Goal: Ask a question

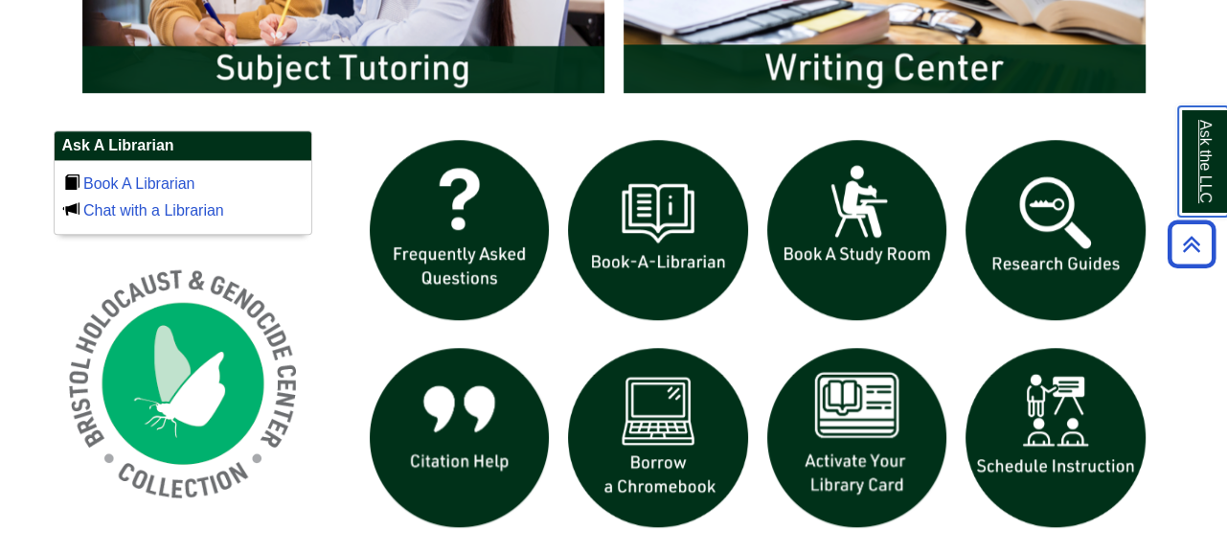
scroll to position [1215, 0]
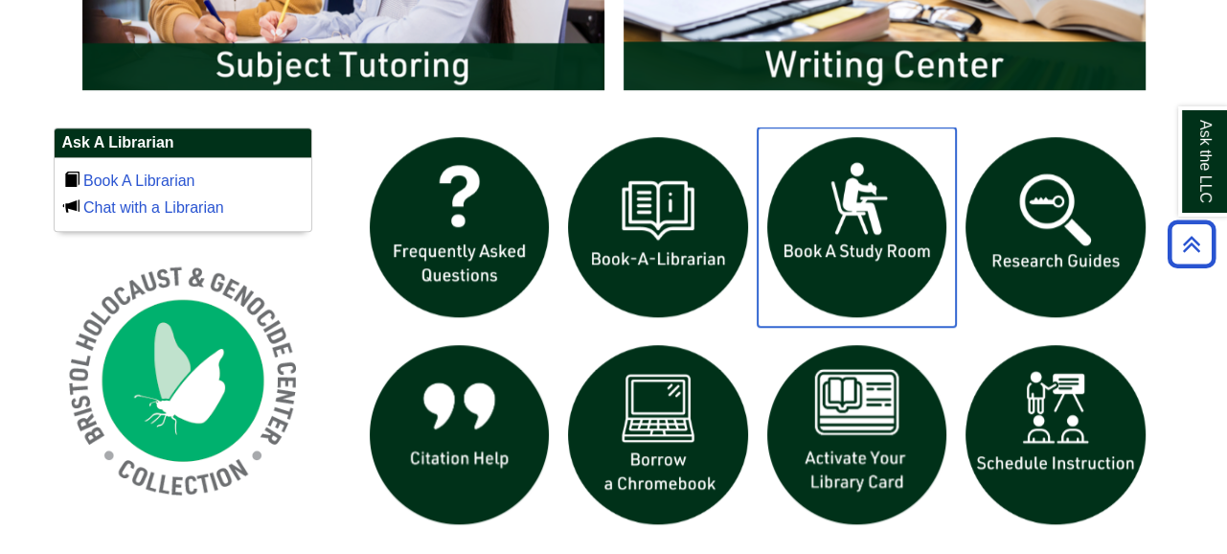
drag, startPoint x: 880, startPoint y: 316, endPoint x: 938, endPoint y: 275, distance: 70.7
click at [938, 275] on img "slideshow" at bounding box center [857, 226] width 199 height 199
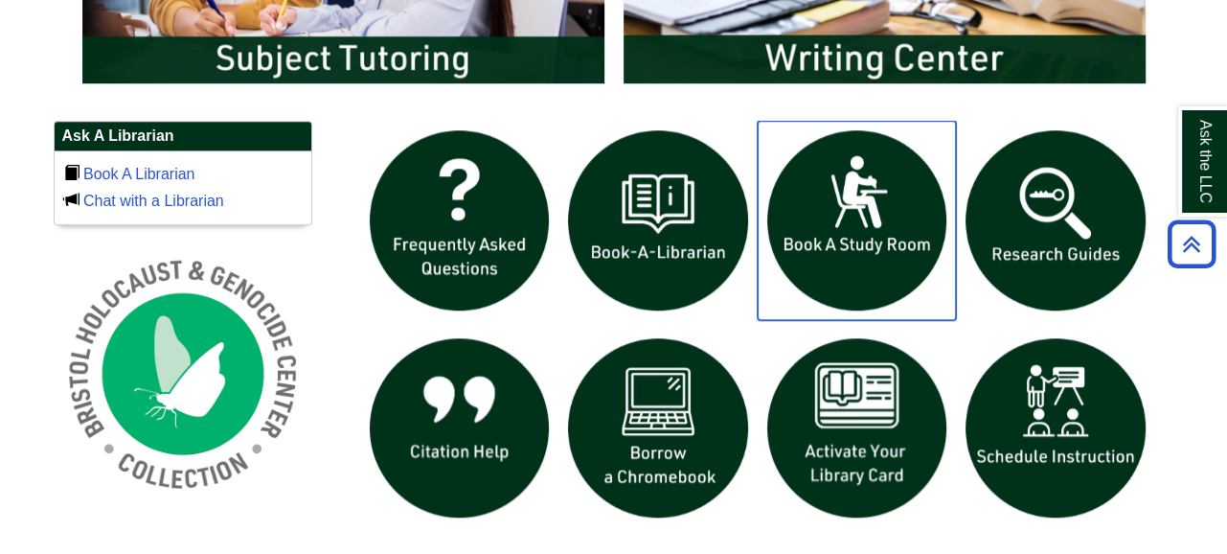
scroll to position [1224, 0]
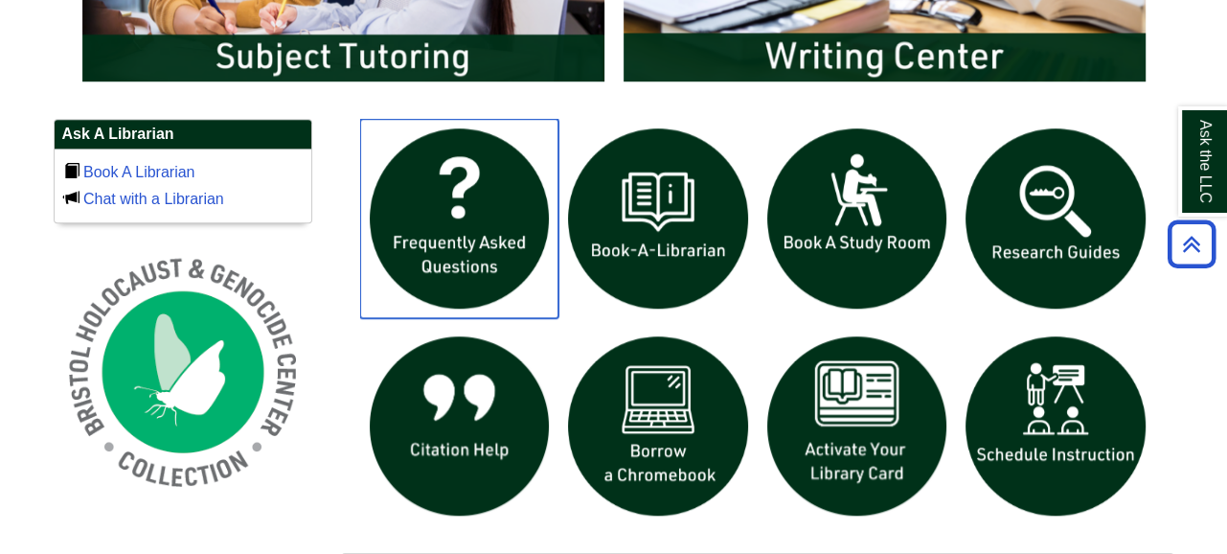
click at [462, 210] on img "slideshow" at bounding box center [459, 218] width 199 height 199
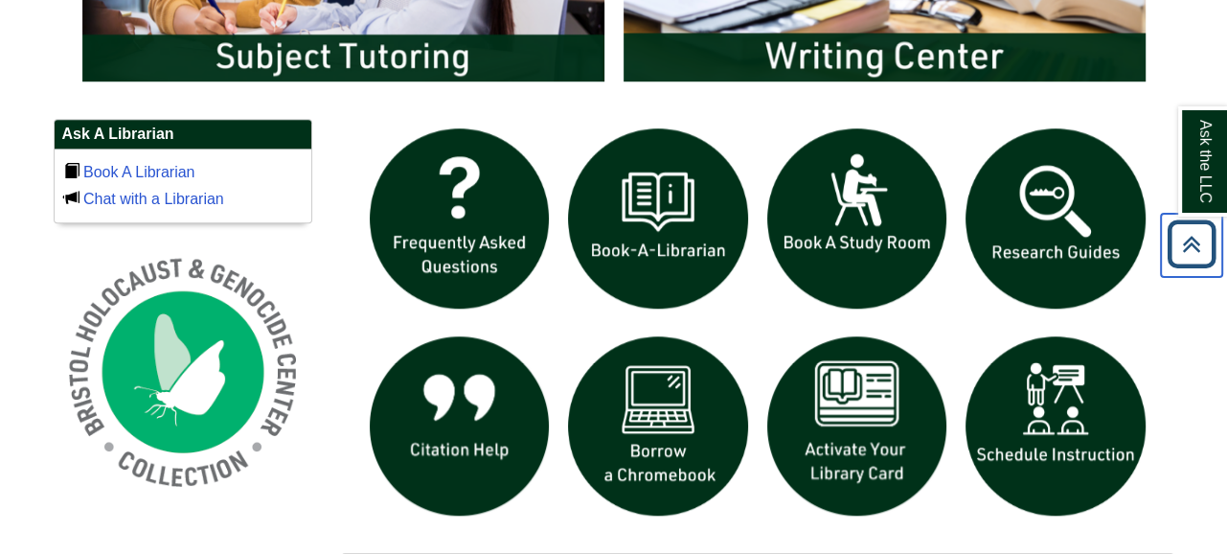
click at [1177, 245] on icon "Back to Top" at bounding box center [1191, 244] width 61 height 61
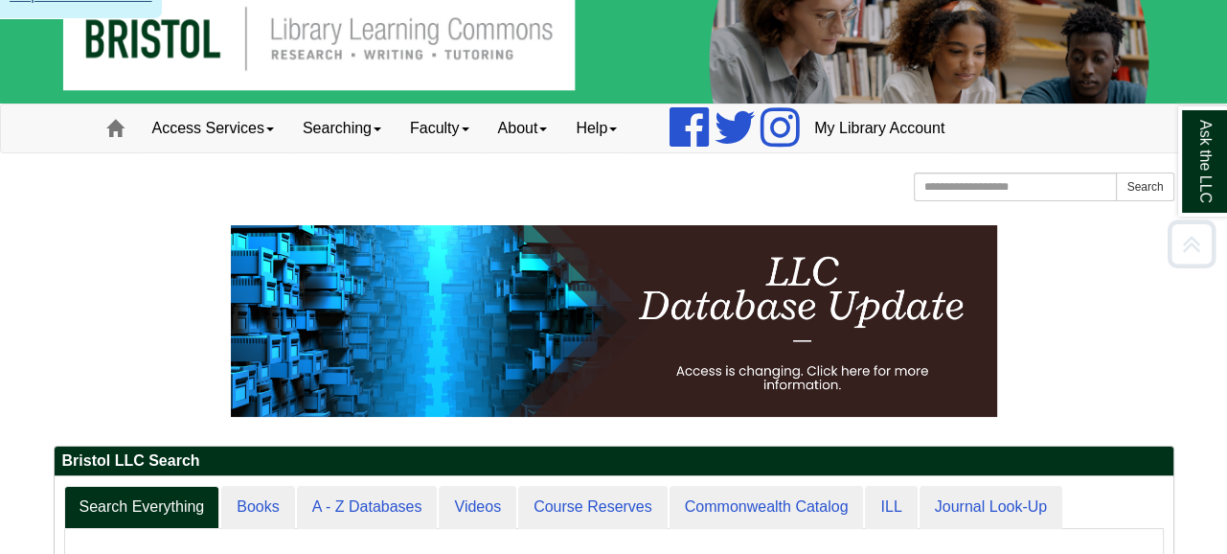
scroll to position [0, 0]
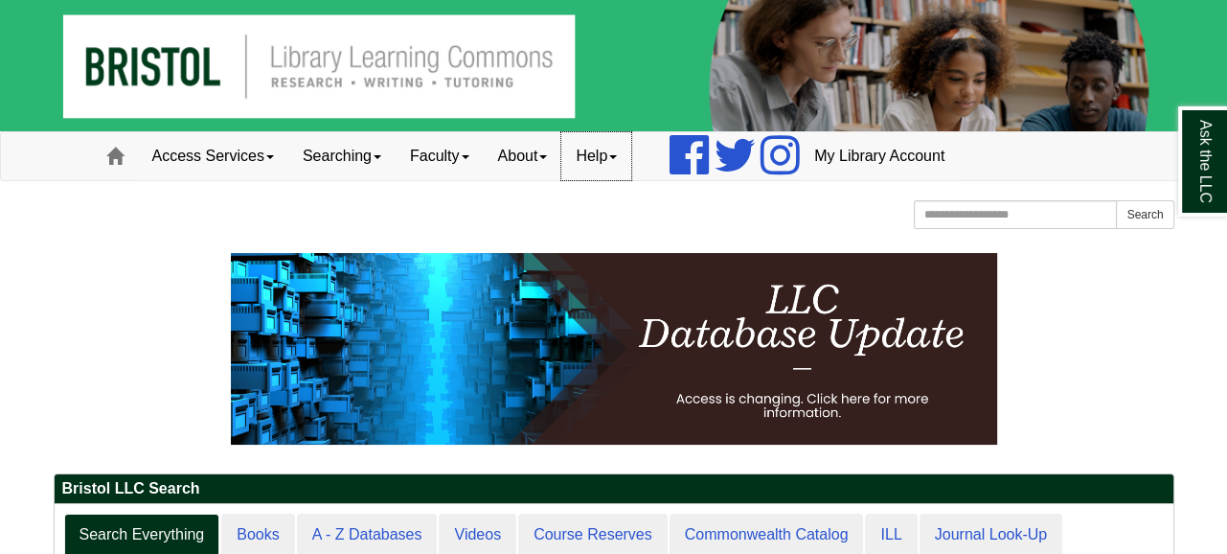
click at [601, 164] on link "Help" at bounding box center [596, 156] width 70 height 48
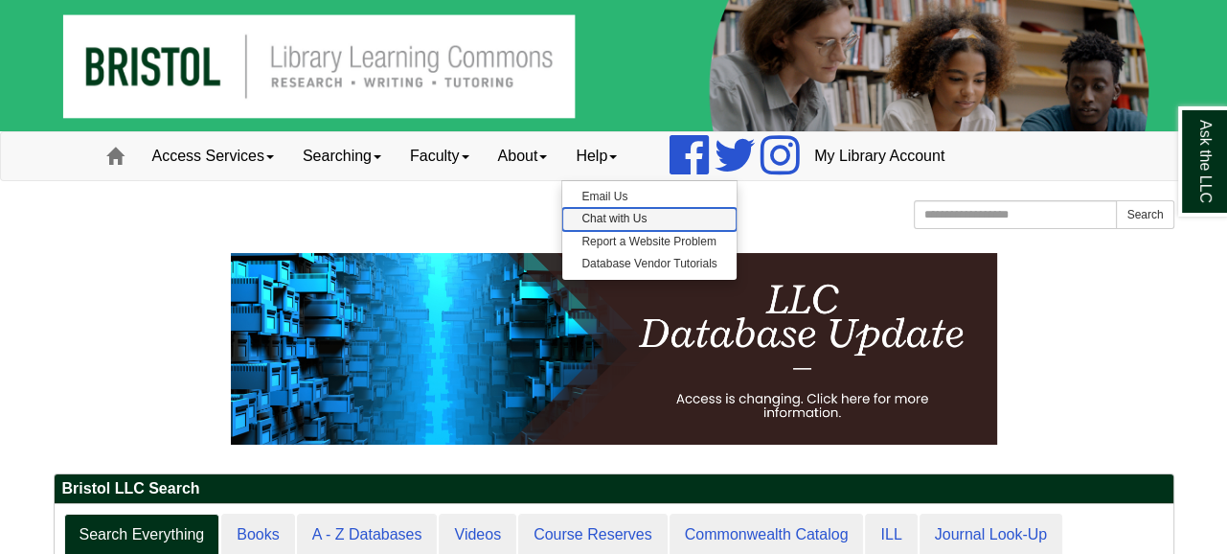
click at [615, 217] on link "Chat with Us" at bounding box center [648, 219] width 173 height 22
